Goal: Task Accomplishment & Management: Manage account settings

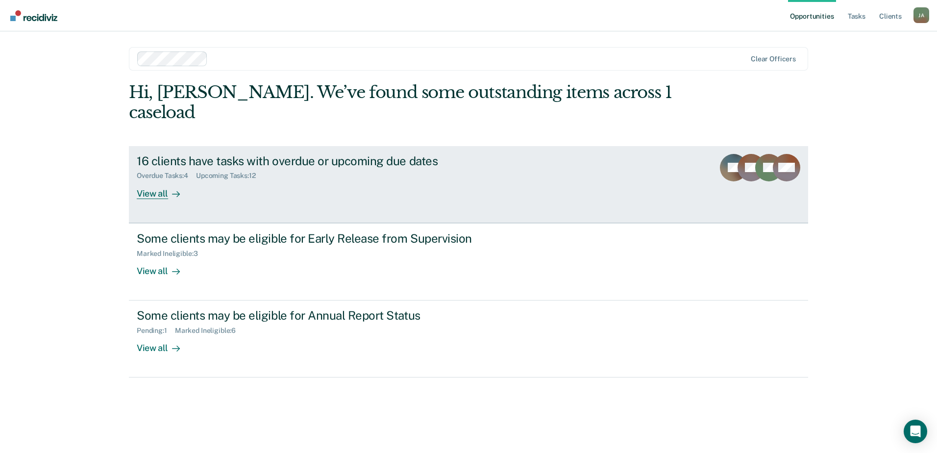
click at [208, 154] on div "16 clients have tasks with overdue or upcoming due dates" at bounding box center [309, 161] width 344 height 14
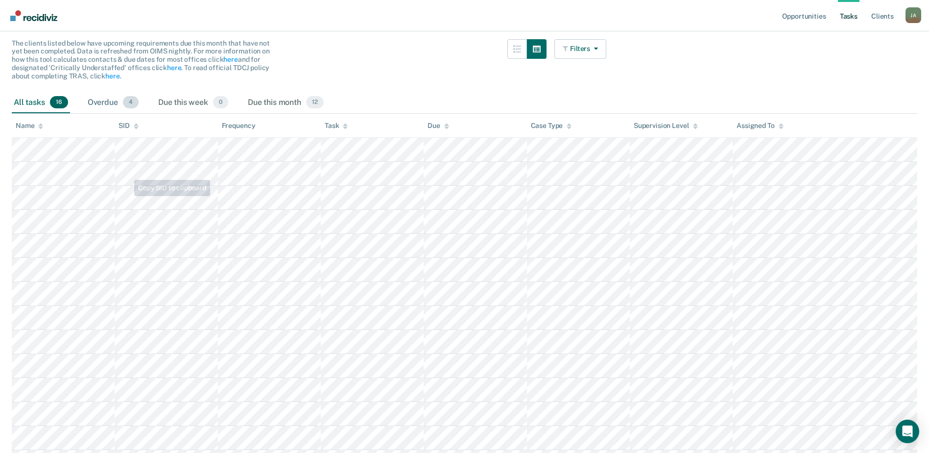
scroll to position [98, 0]
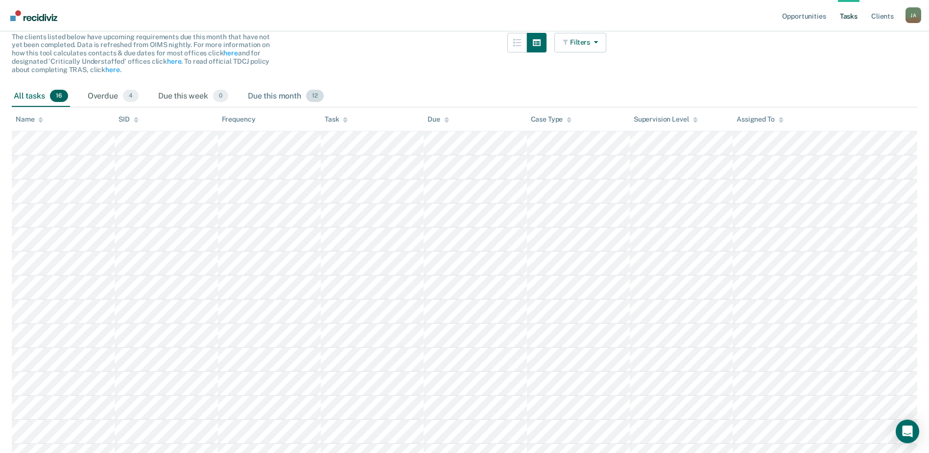
click at [254, 96] on div "Due this month 12" at bounding box center [286, 97] width 80 height 22
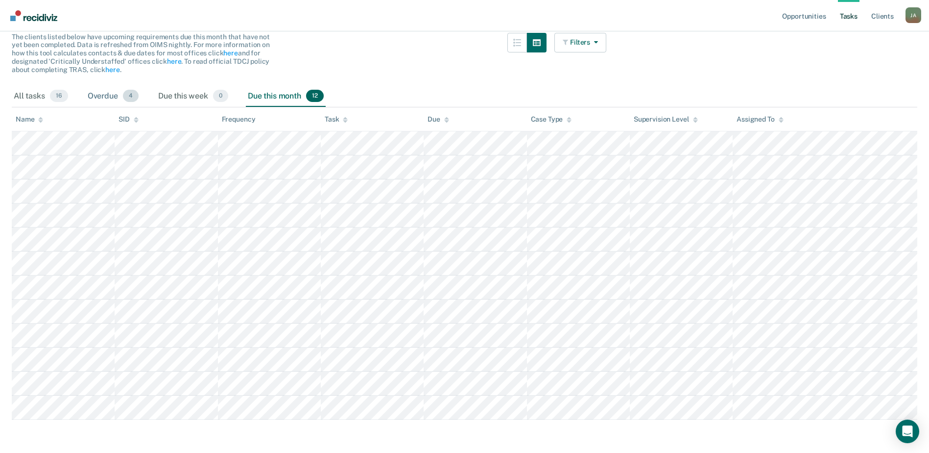
click at [121, 93] on div "Overdue 4" at bounding box center [113, 97] width 55 height 22
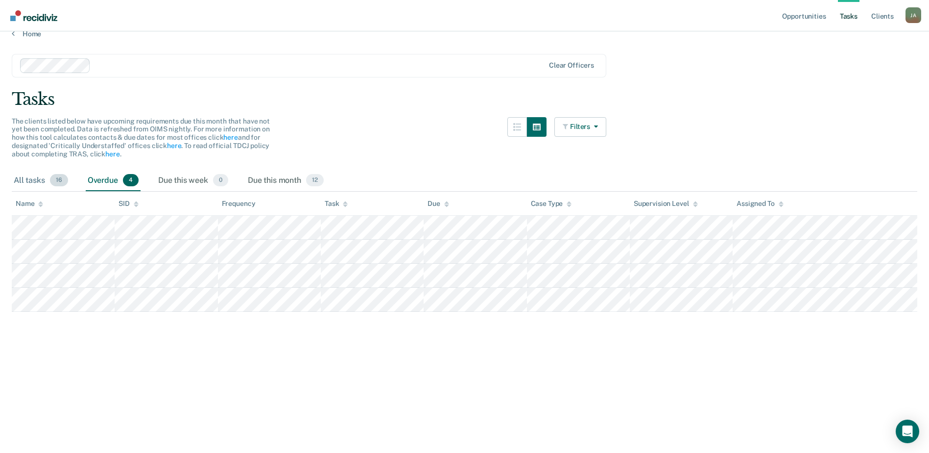
click at [48, 176] on div "All tasks 16" at bounding box center [41, 181] width 58 height 22
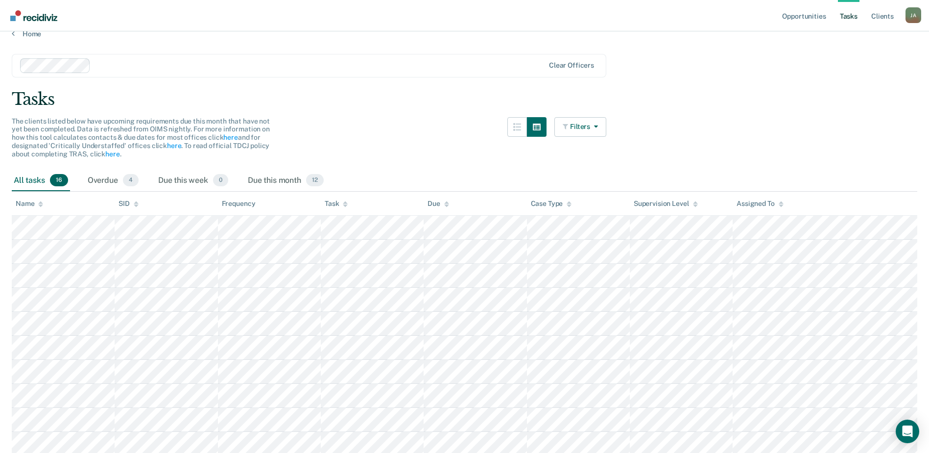
click at [30, 31] on div "Opportunities Tasks Client s [PERSON_NAME] [PERSON_NAME] Profile How it works L…" at bounding box center [464, 15] width 929 height 31
click at [802, 20] on link "Opportunities" at bounding box center [804, 15] width 48 height 31
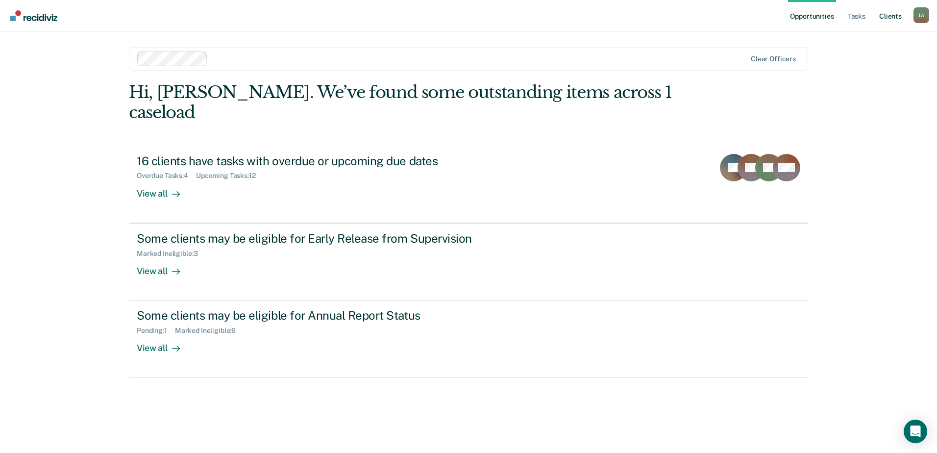
click at [892, 19] on link "Client s" at bounding box center [890, 15] width 26 height 31
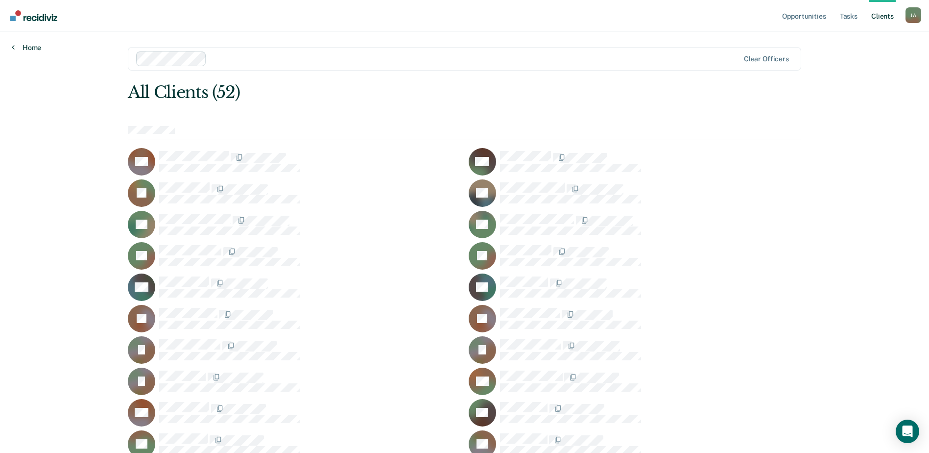
click at [35, 51] on link "Home" at bounding box center [26, 47] width 29 height 9
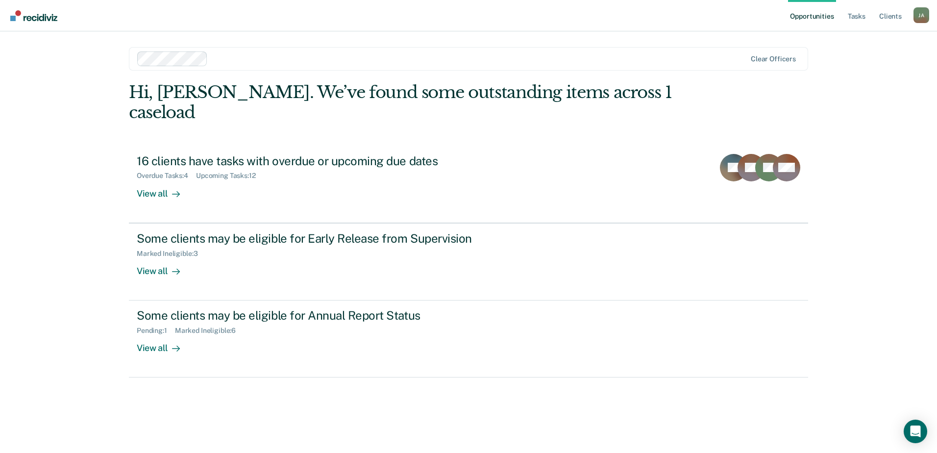
click at [915, 14] on div "[PERSON_NAME]" at bounding box center [921, 15] width 16 height 16
click at [864, 59] on div "Opportunities Tasks Client s [PERSON_NAME] [PERSON_NAME] Profile How it works L…" at bounding box center [468, 226] width 937 height 453
click at [919, 12] on div "[PERSON_NAME]" at bounding box center [921, 15] width 16 height 16
click at [854, 64] on link "Log Out" at bounding box center [881, 64] width 79 height 8
